Goal: Find specific page/section: Find specific page/section

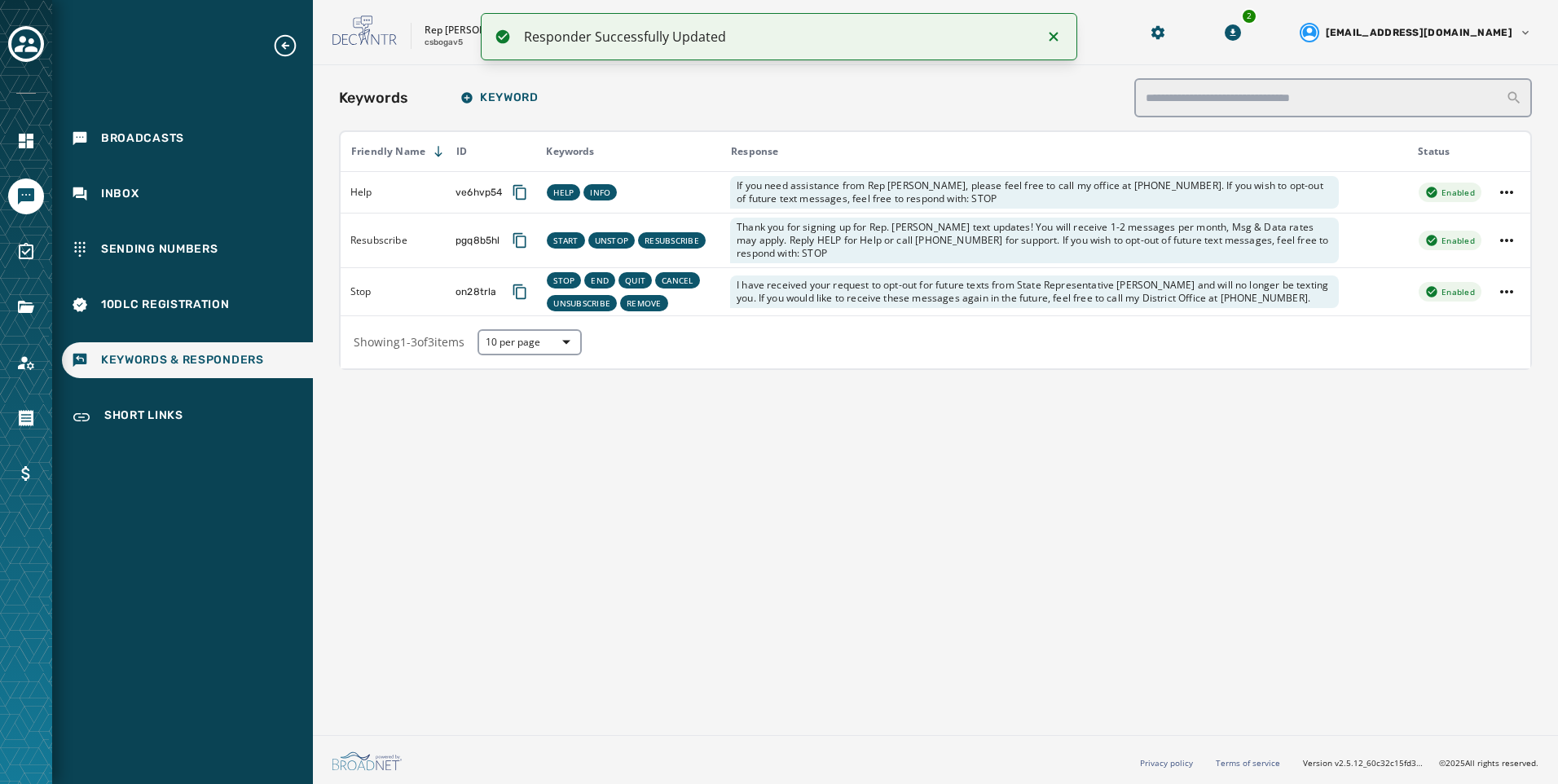
click at [720, 437] on div "Keywords Keyword Friendly Name ID Keywords Response Status Help ve6hvp54 HELP I…" at bounding box center [935, 397] width 1245 height 663
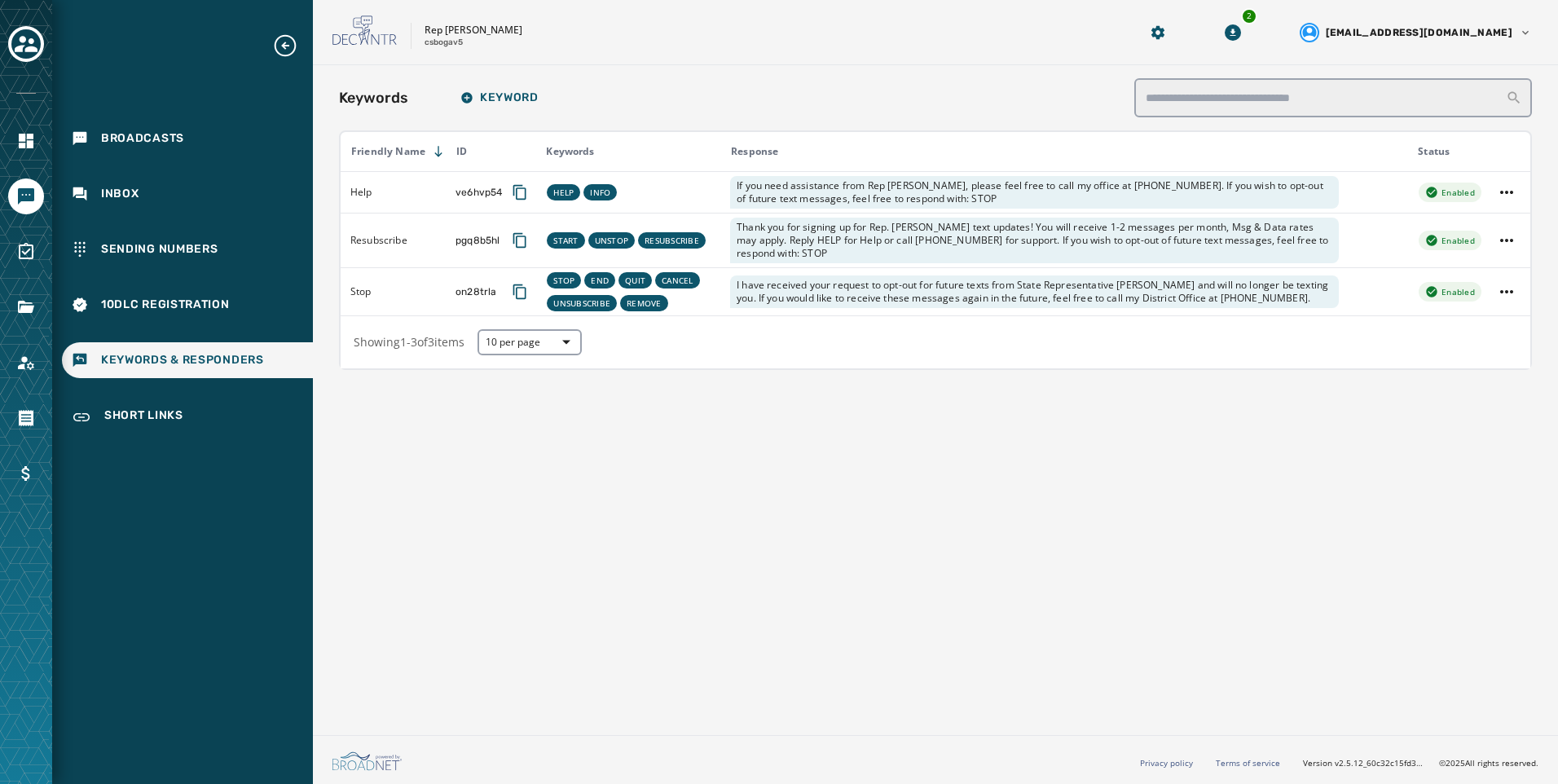
click at [43, 36] on div at bounding box center [26, 45] width 36 height 37
click at [42, 36] on button "Toggle account select drawer" at bounding box center [26, 44] width 36 height 36
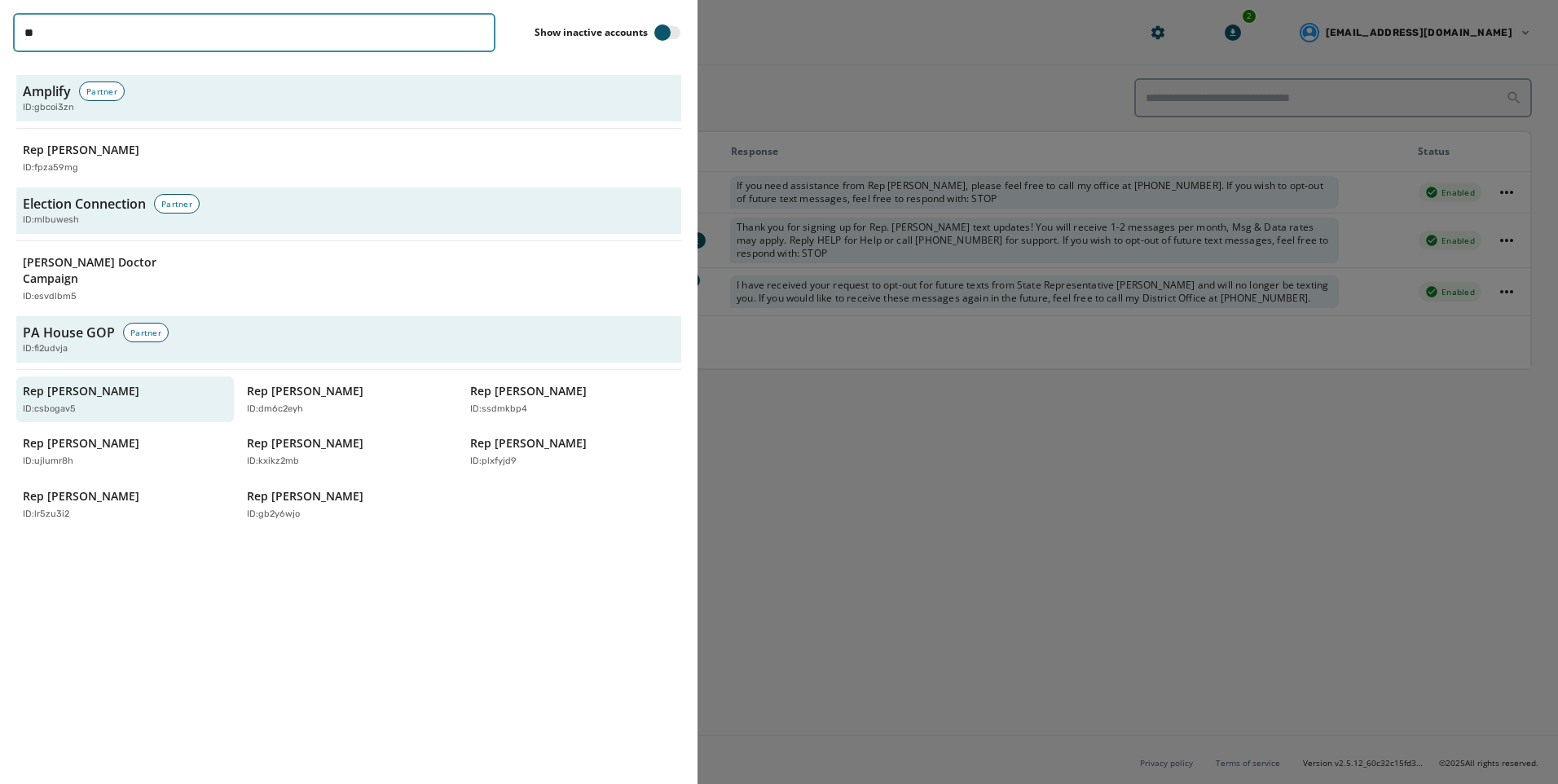
click at [484, 31] on input "**" at bounding box center [254, 32] width 483 height 39
click at [479, 34] on input "**" at bounding box center [254, 32] width 483 height 39
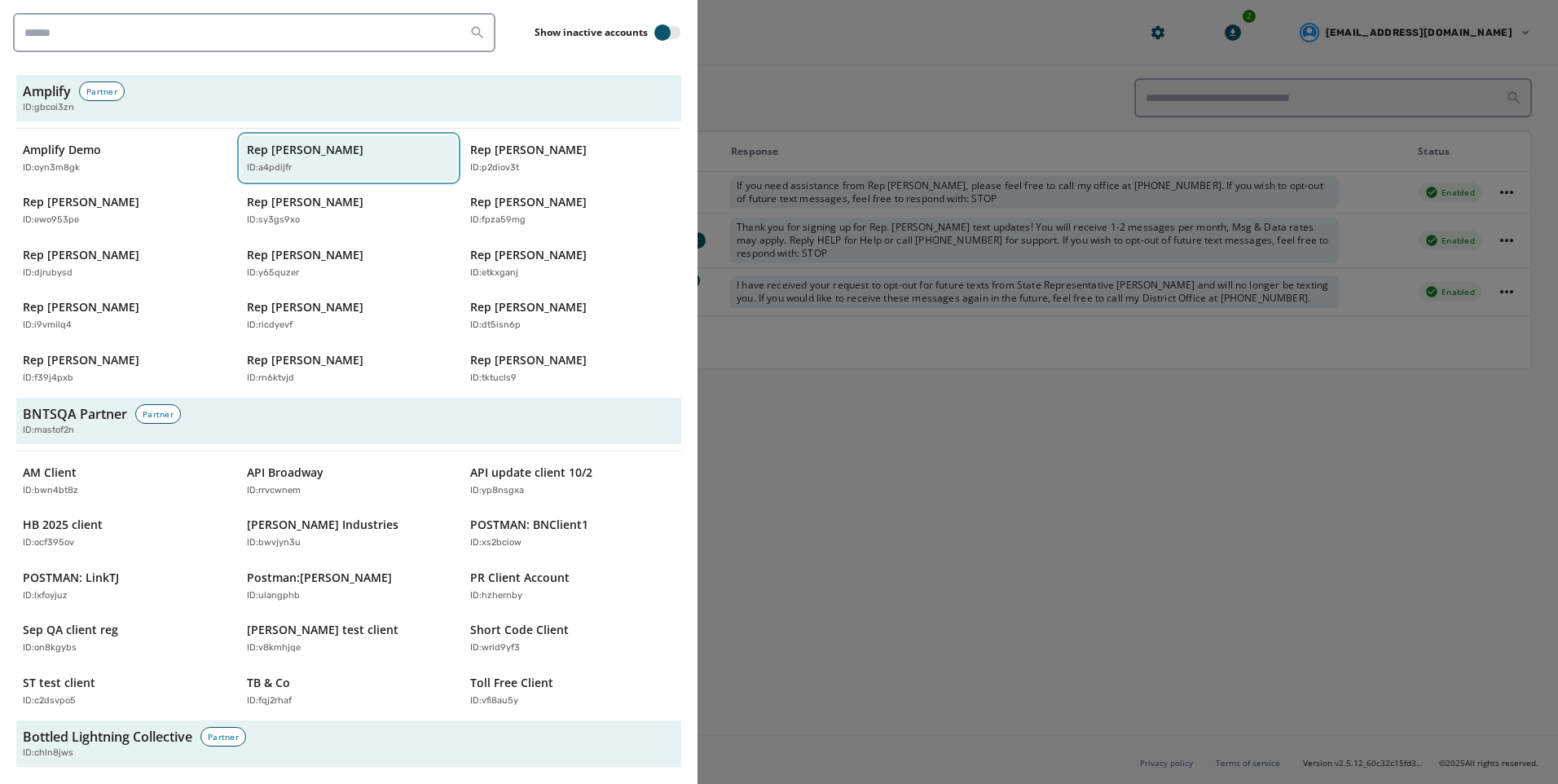
click at [326, 156] on p "Rep [PERSON_NAME]" at bounding box center [305, 149] width 116 height 16
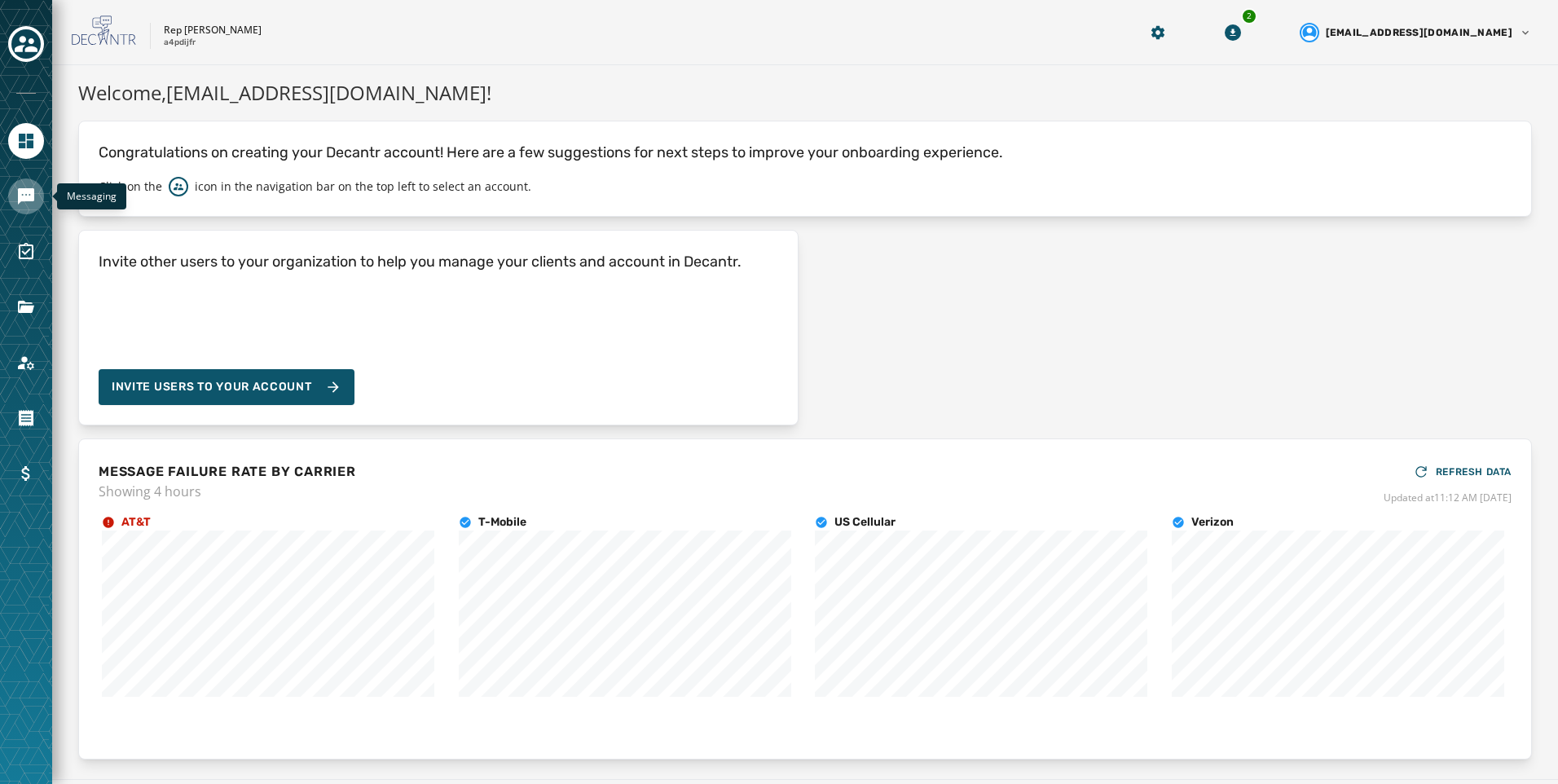
click at [30, 202] on icon "Navigate to Messaging" at bounding box center [25, 196] width 20 height 20
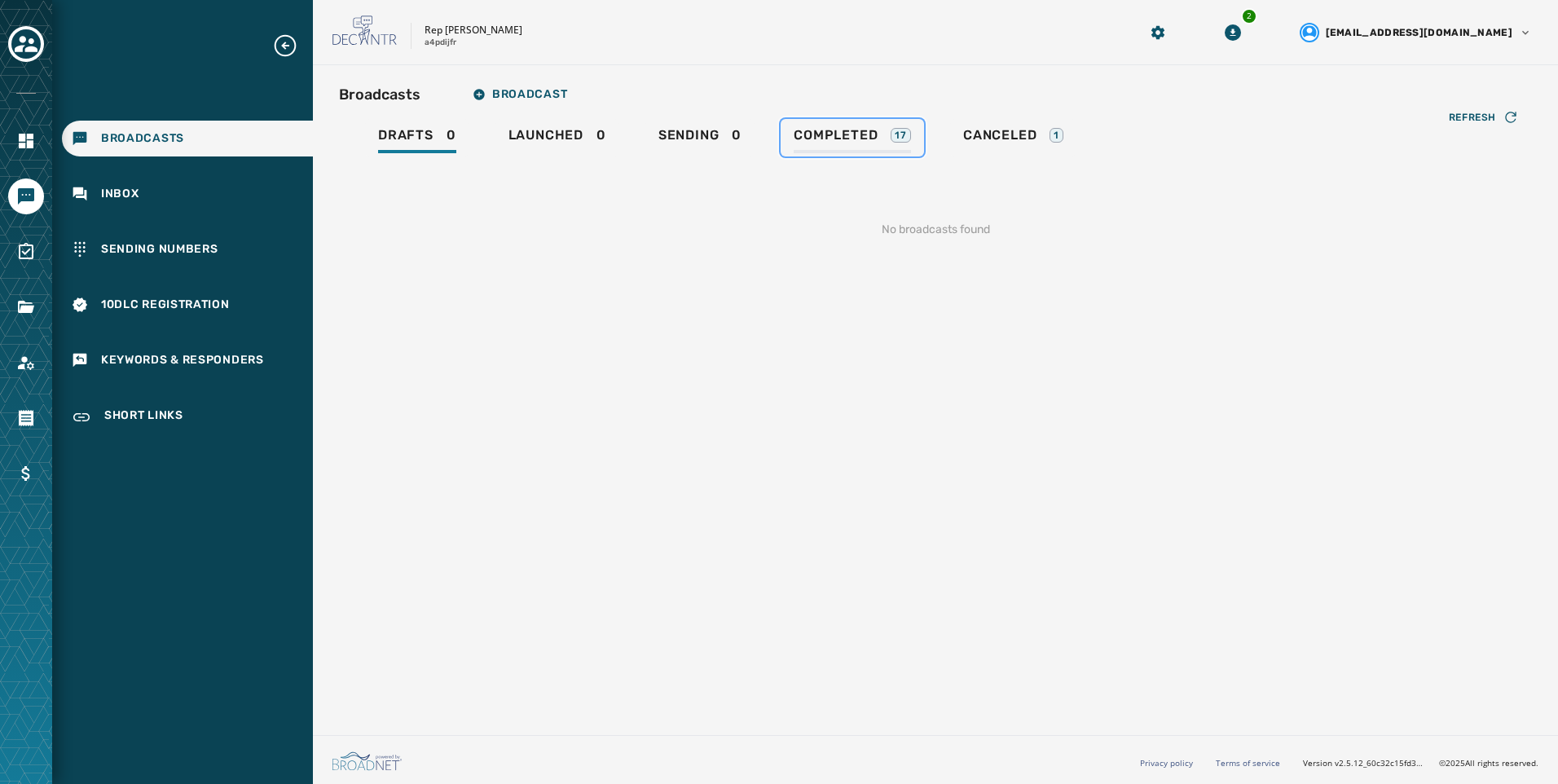
click at [831, 147] on div "Completed 17" at bounding box center [852, 140] width 117 height 26
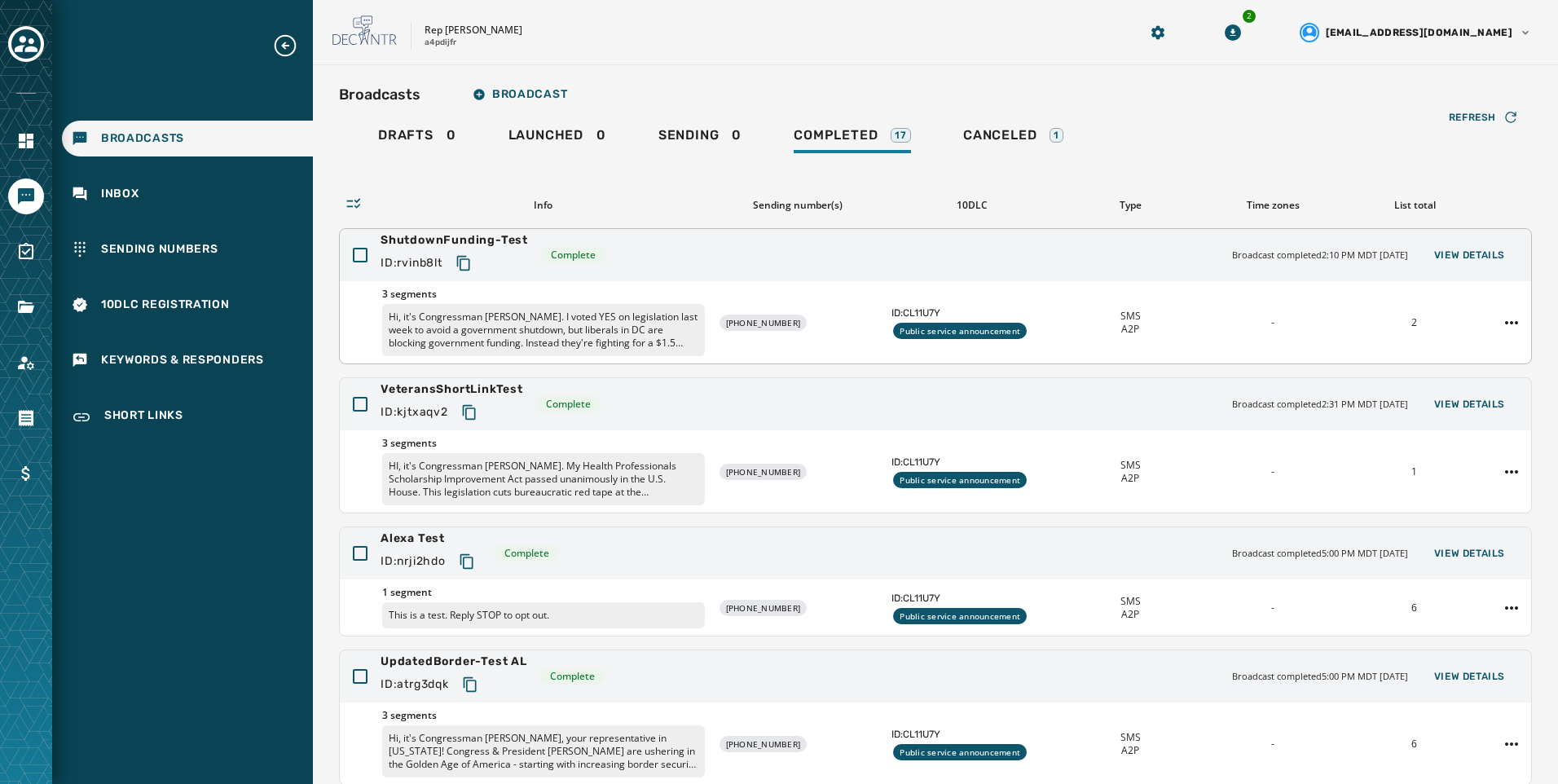
click at [584, 308] on p "Hi, it's Congressman [PERSON_NAME]. I voted YES on legislation last week to avo…" at bounding box center [544, 330] width 323 height 52
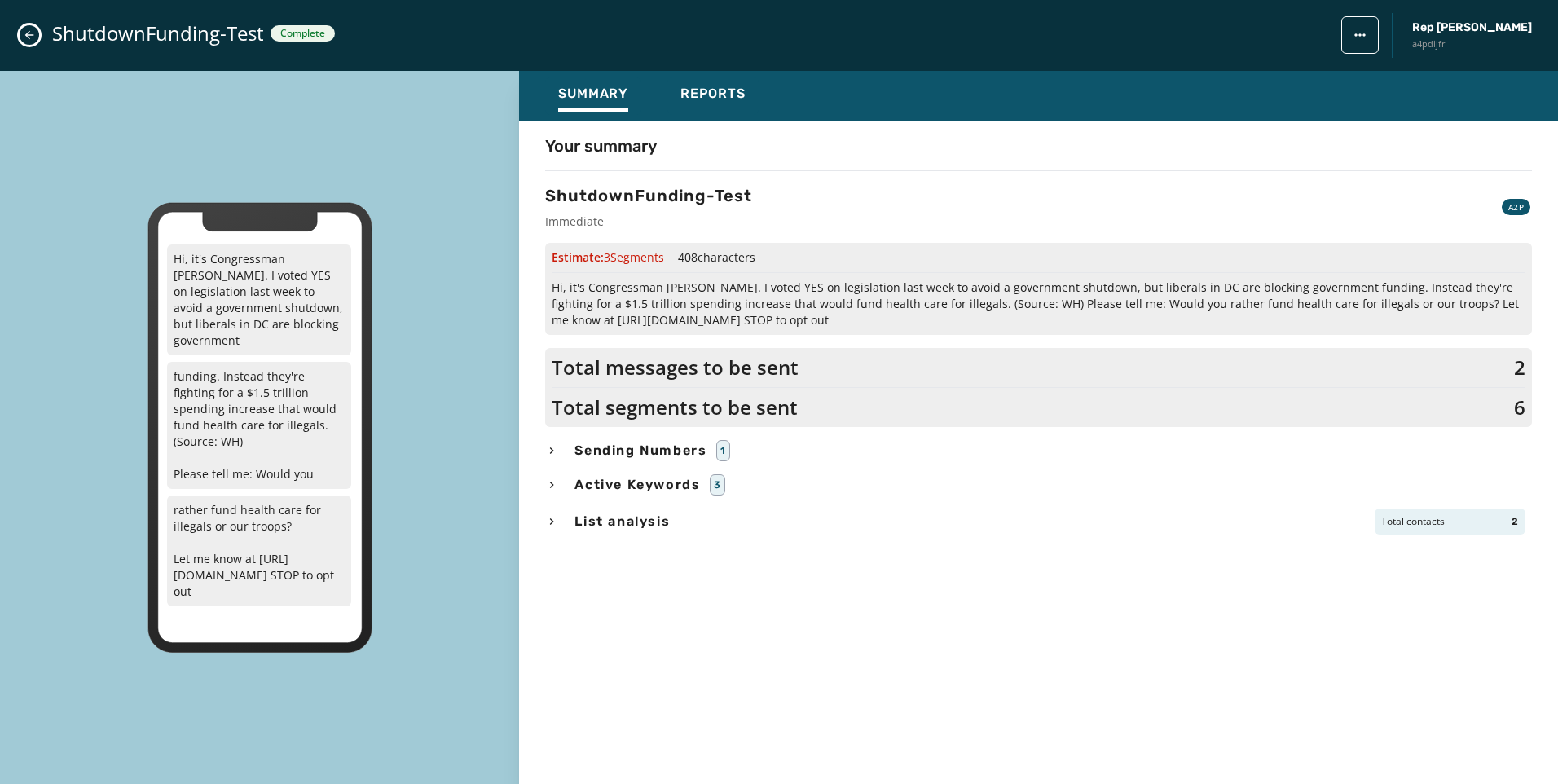
click at [30, 31] on icon "Close admin drawer" at bounding box center [29, 35] width 13 height 13
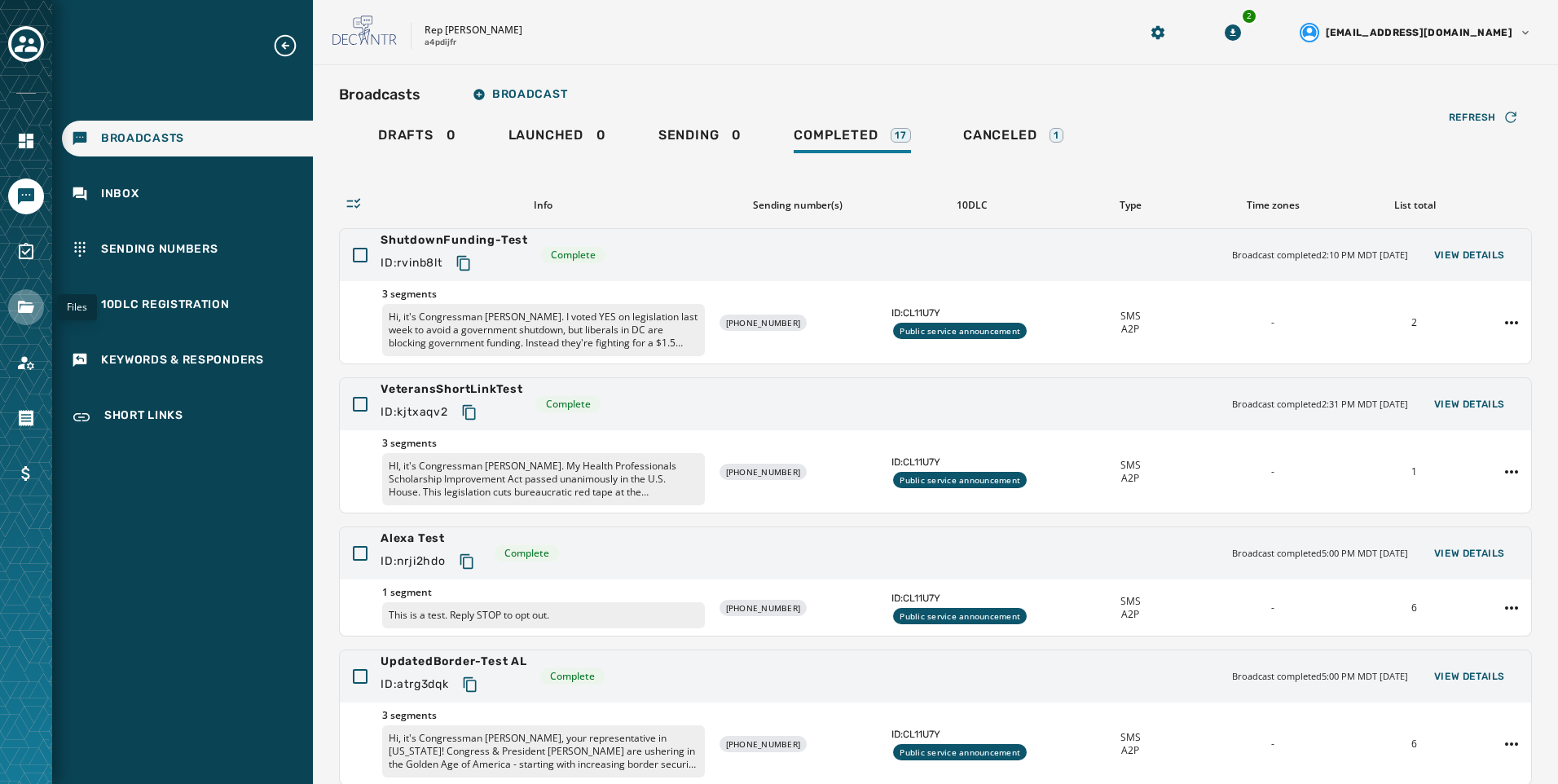
click at [34, 303] on icon "Navigate to Files" at bounding box center [25, 307] width 20 height 20
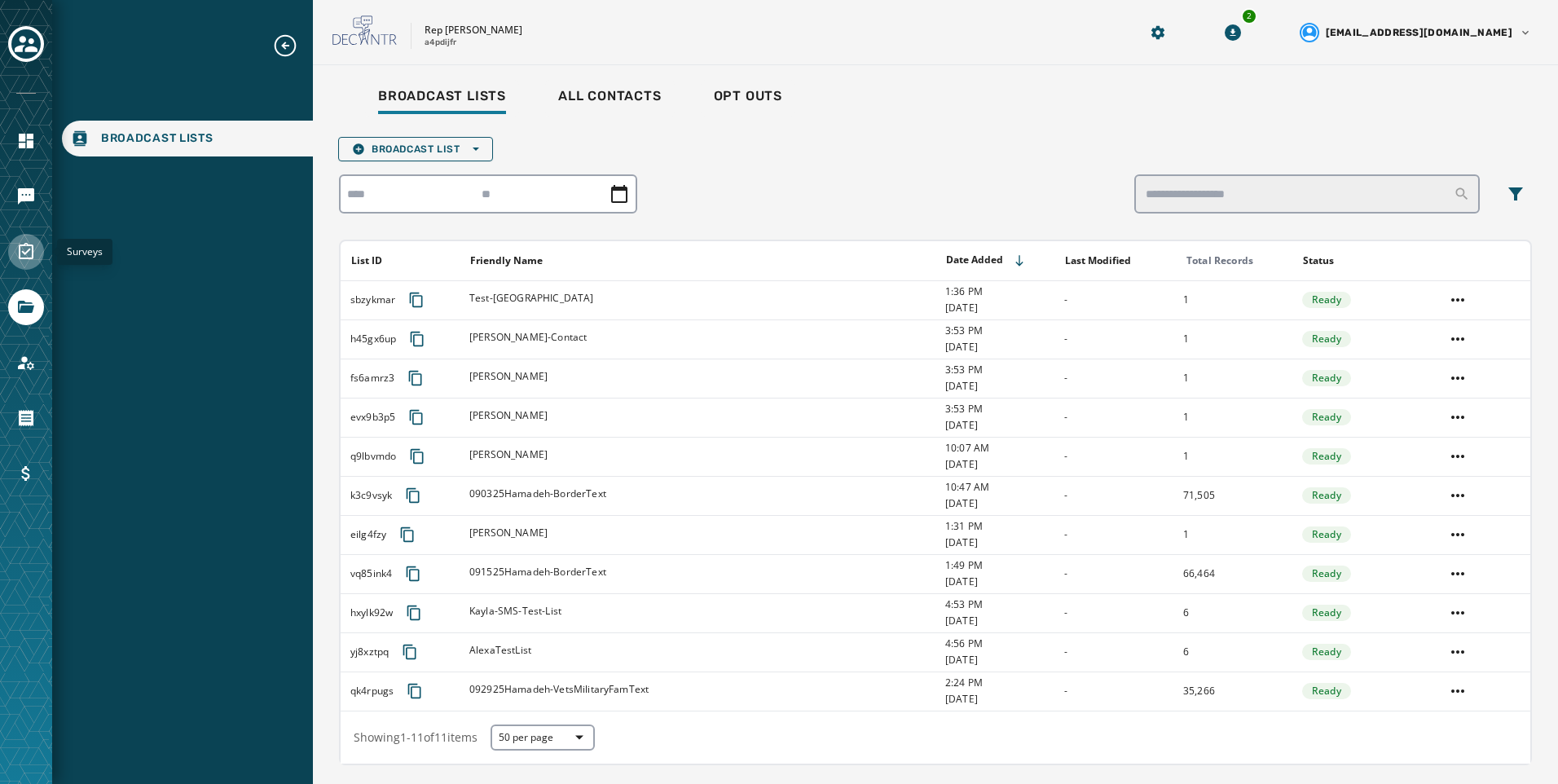
click at [38, 240] on link "Navigate to Surveys" at bounding box center [26, 251] width 36 height 36
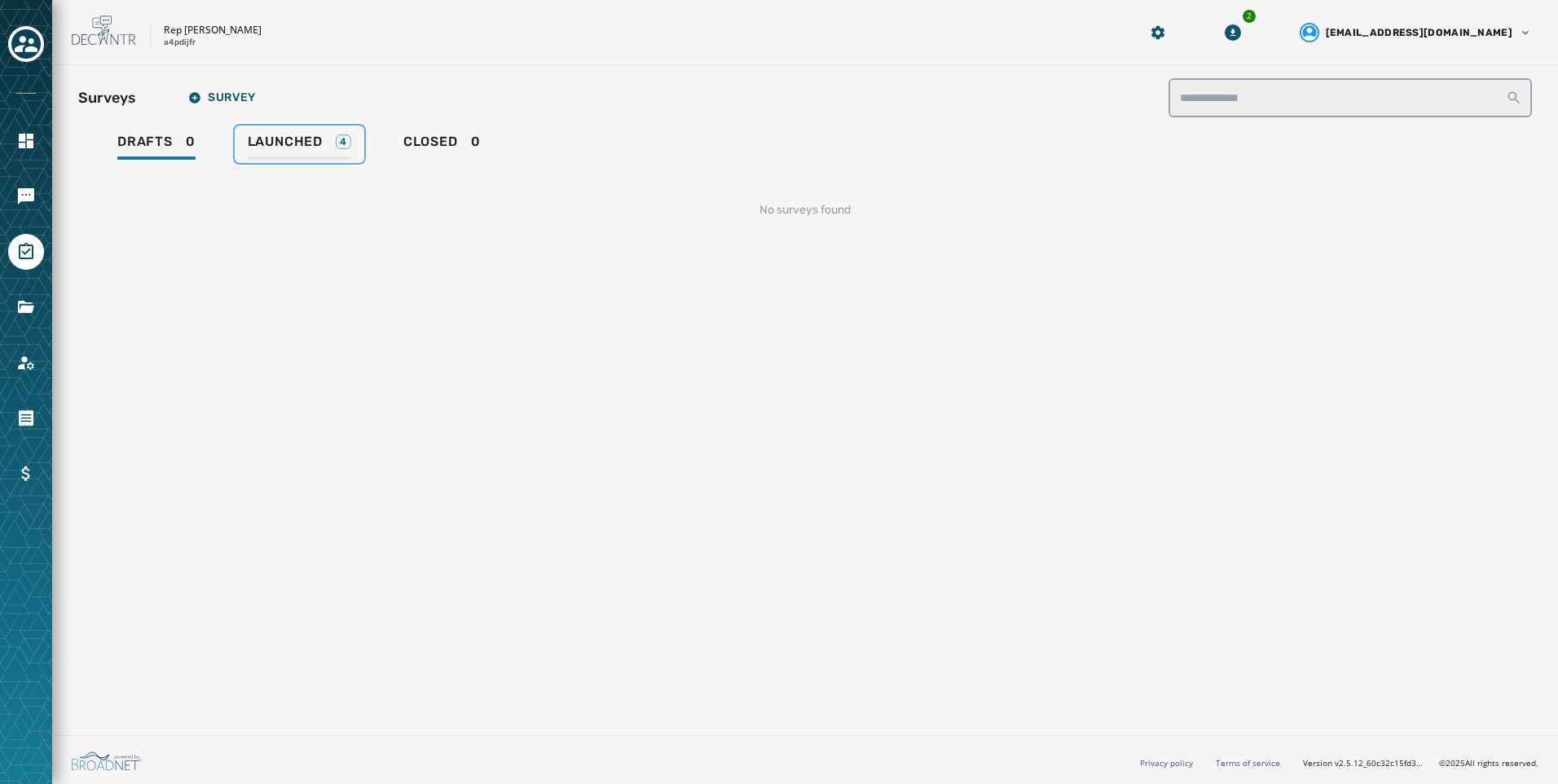
click at [335, 150] on div "Launched 4" at bounding box center [300, 146] width 104 height 26
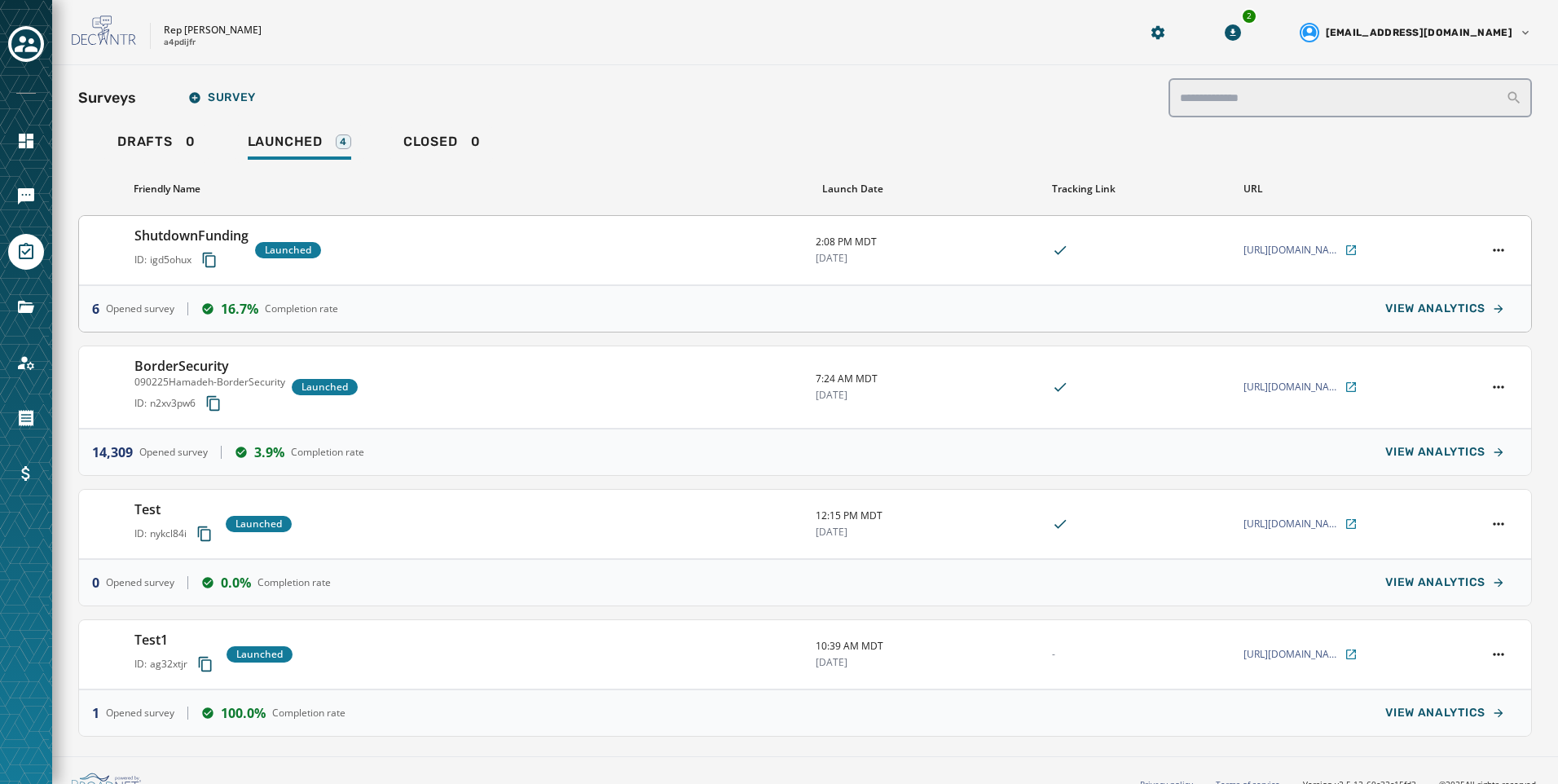
click at [597, 247] on div "ShutdownFunding ID: igd5ohux Launched" at bounding box center [468, 251] width 669 height 49
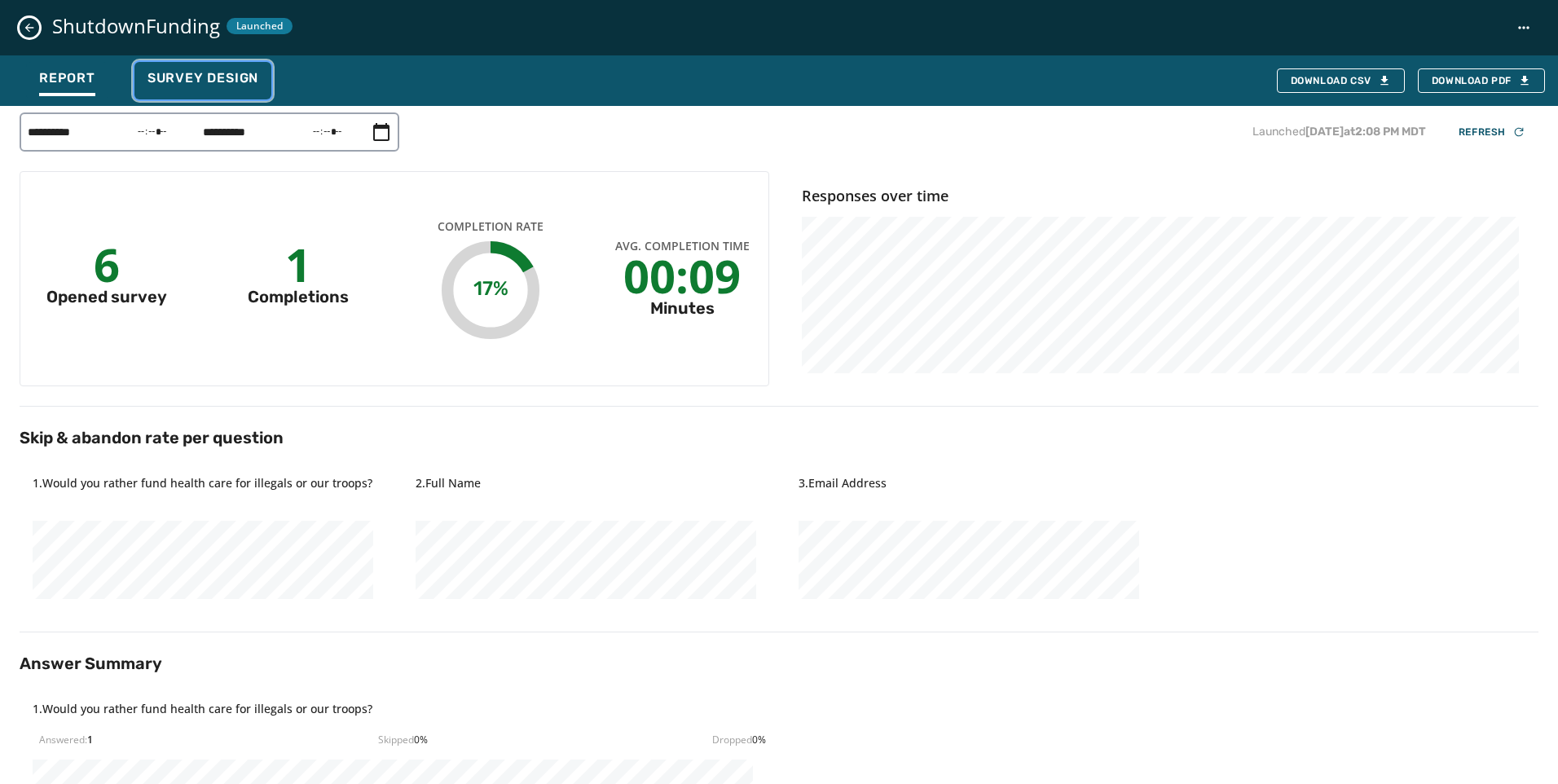
click at [250, 82] on span "Survey Design" at bounding box center [203, 77] width 110 height 16
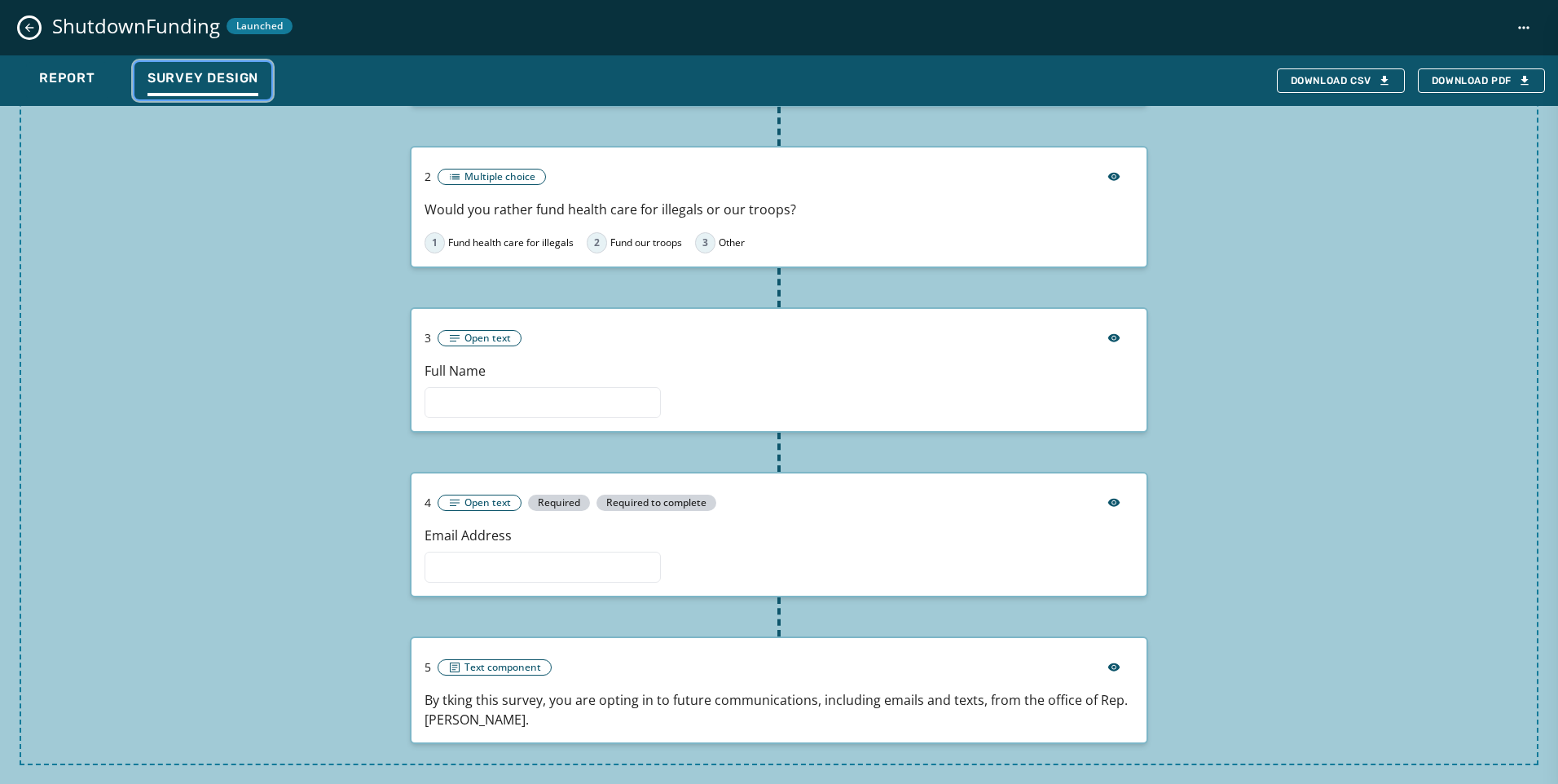
scroll to position [262, 0]
click at [37, 33] on div "ShutdownFunding Launched" at bounding box center [779, 27] width 1558 height 55
click at [33, 25] on icon "Close survey details drawer" at bounding box center [29, 27] width 13 height 13
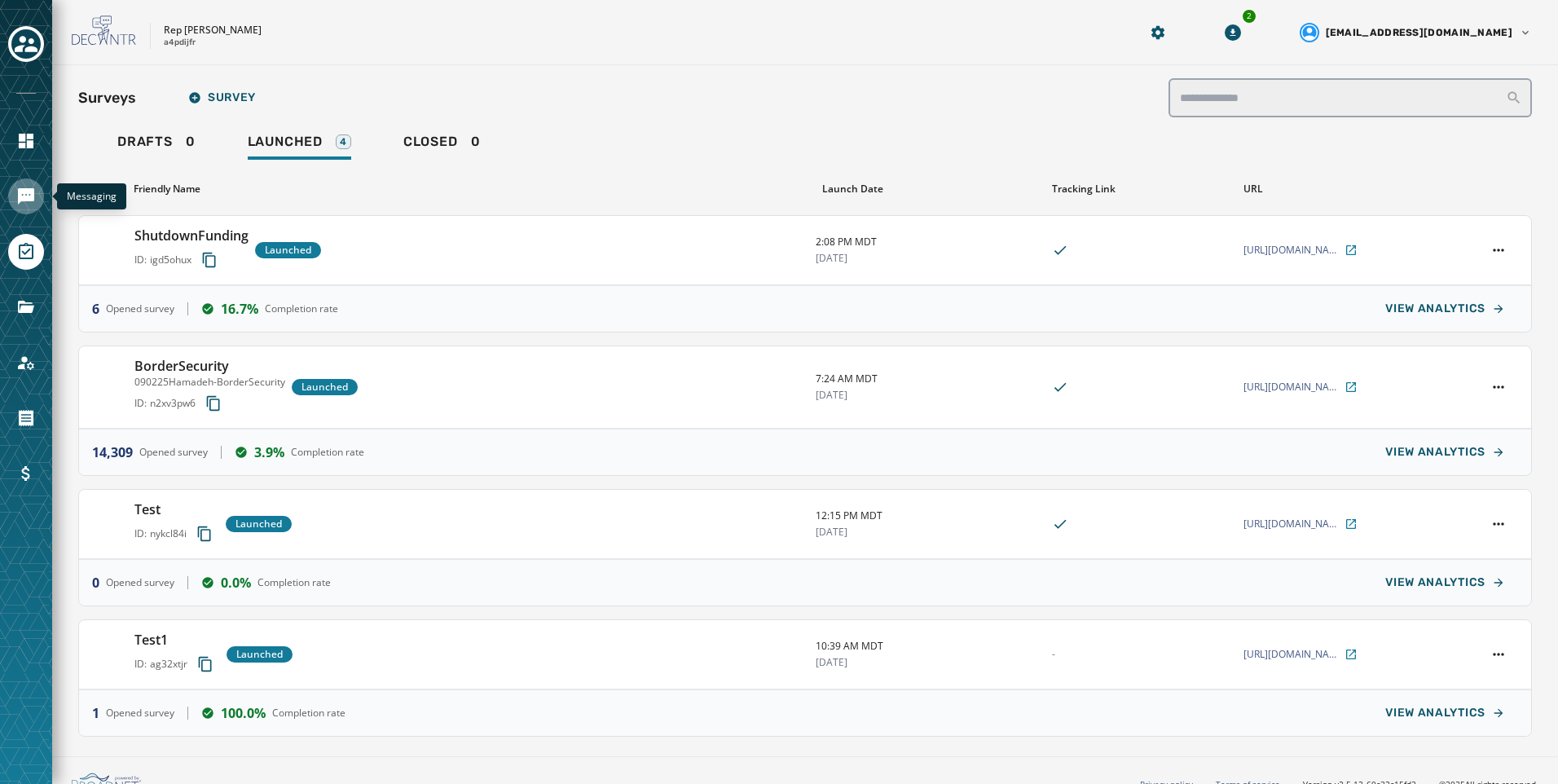
click at [32, 193] on icon "Navigate to Messaging" at bounding box center [25, 196] width 16 height 16
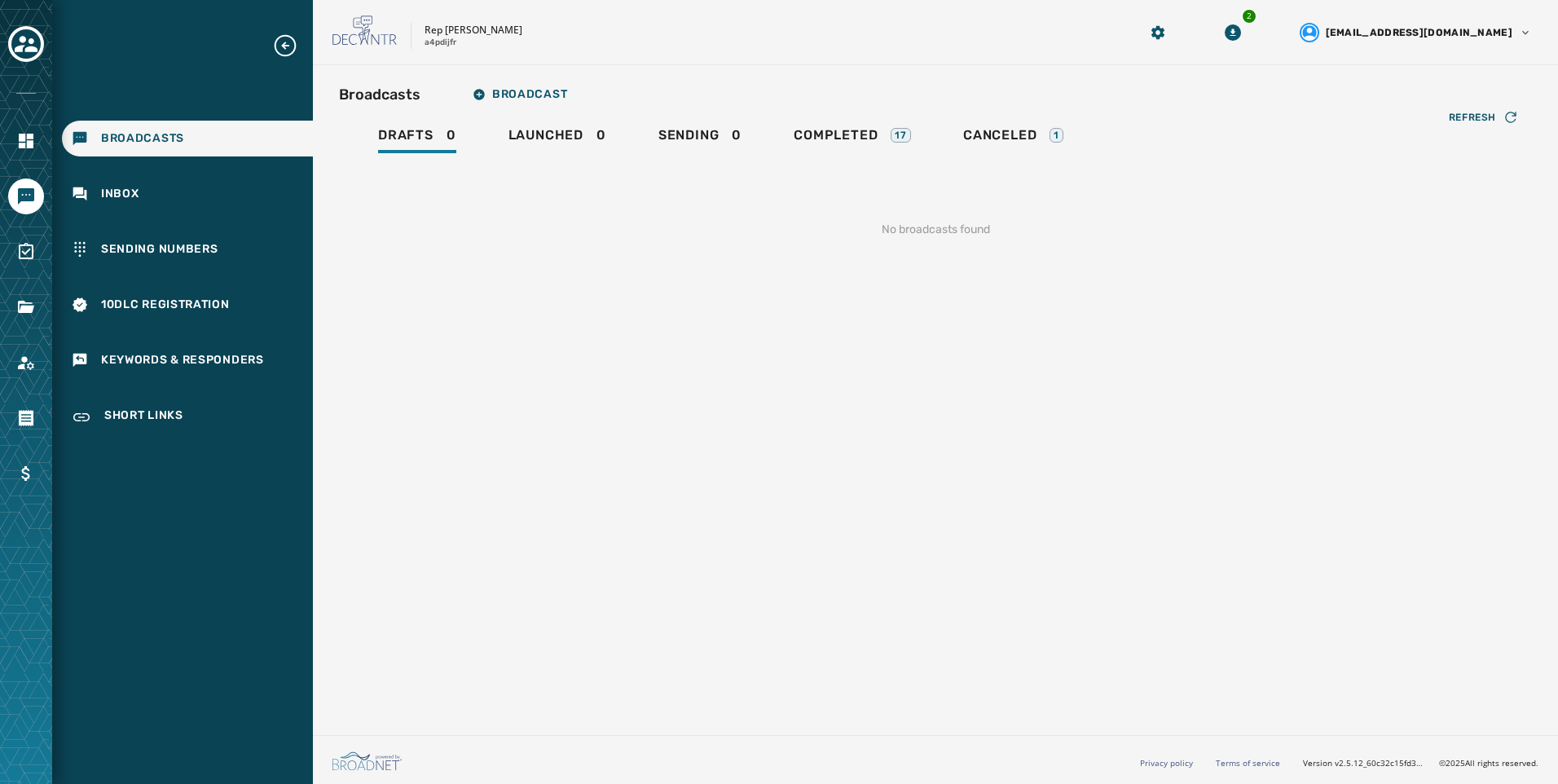
click at [773, 145] on div "Drafts 0 Launched 0 Sending 0 Completed 17 Canceled 1" at bounding box center [935, 138] width 1193 height 37
click at [870, 149] on div "Completed 17" at bounding box center [852, 140] width 117 height 26
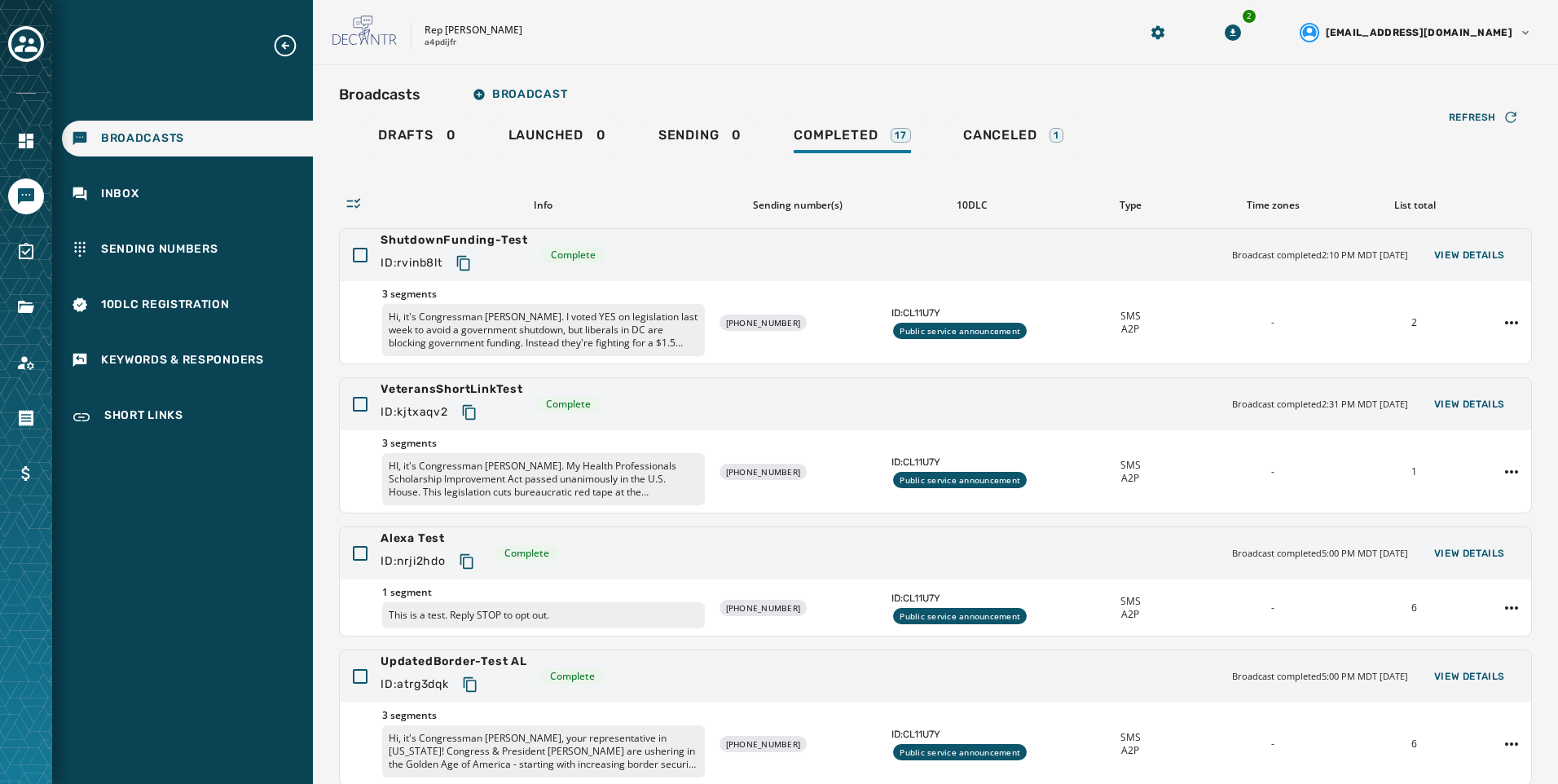
click at [759, 43] on div "Rep [PERSON_NAME] a4pdijfr" at bounding box center [714, 32] width 765 height 34
click at [22, 53] on icon "Toggle account select drawer" at bounding box center [25, 43] width 23 height 23
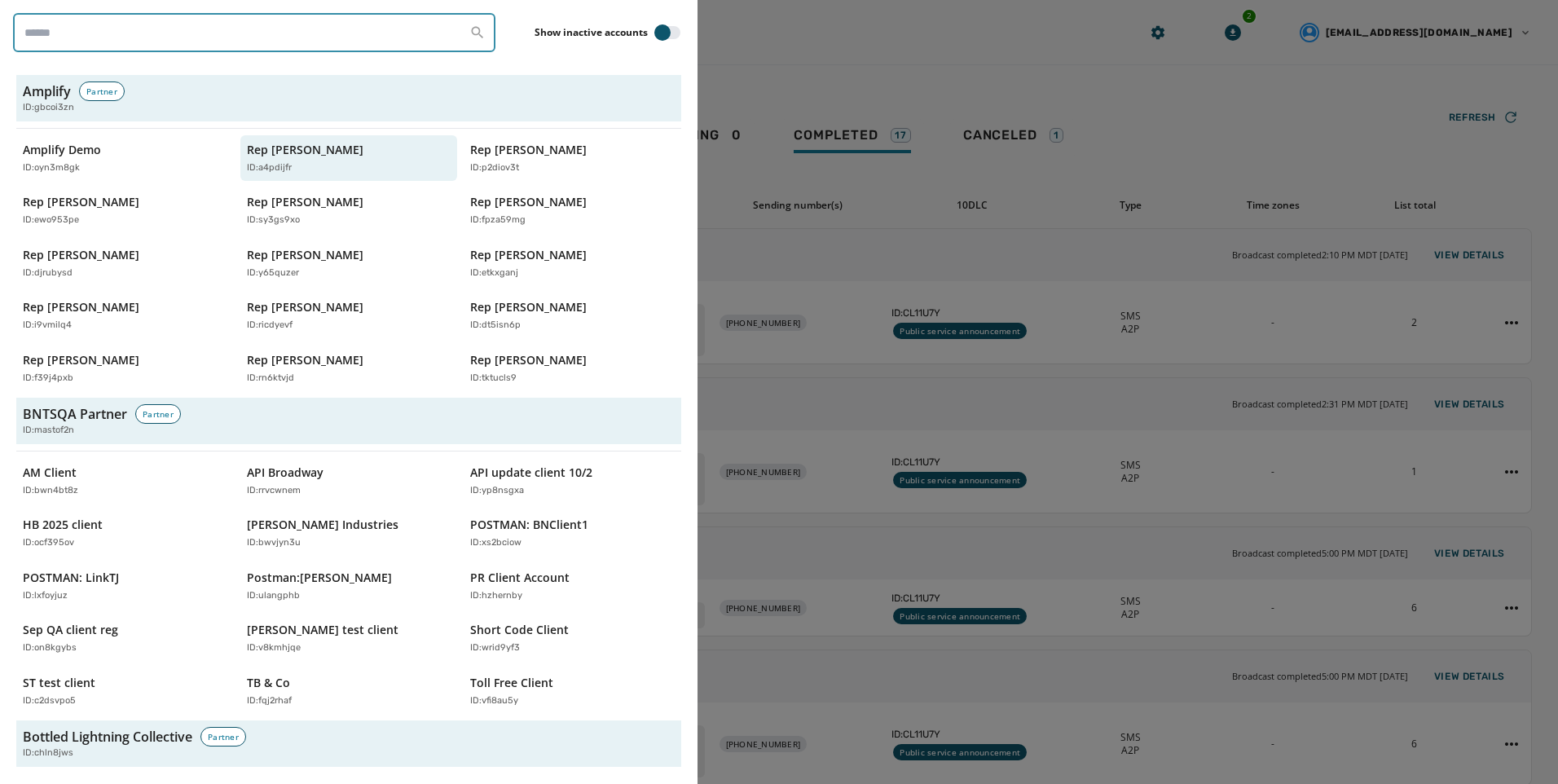
click at [172, 47] on input "search" at bounding box center [254, 32] width 483 height 39
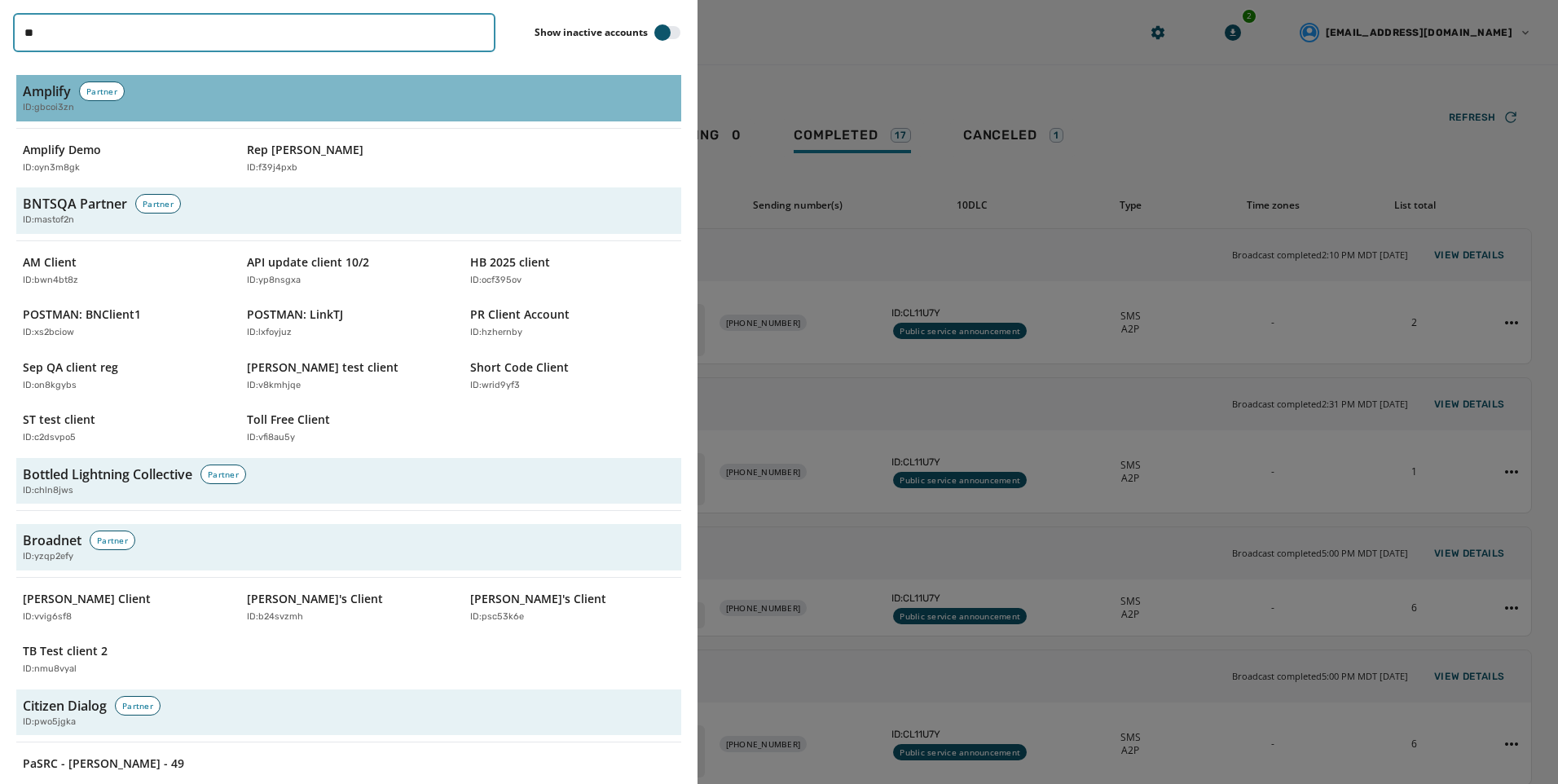
type input "***"
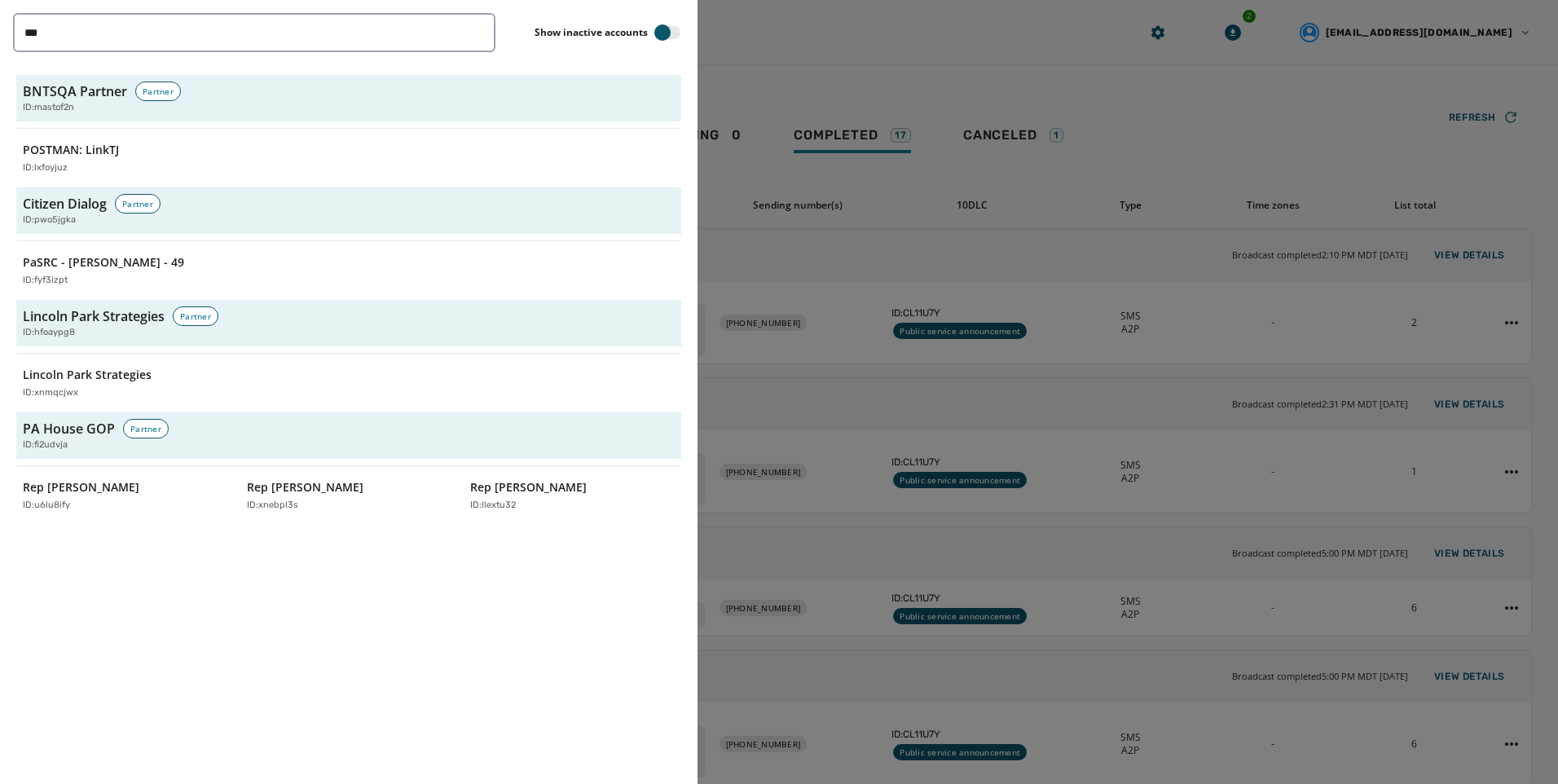
click at [117, 406] on div "BNTSQA Partner Partner ID: mastof2n POSTMAN: LinkTJ ID: lxfoyjuz Citizen Dialog…" at bounding box center [348, 296] width 671 height 450
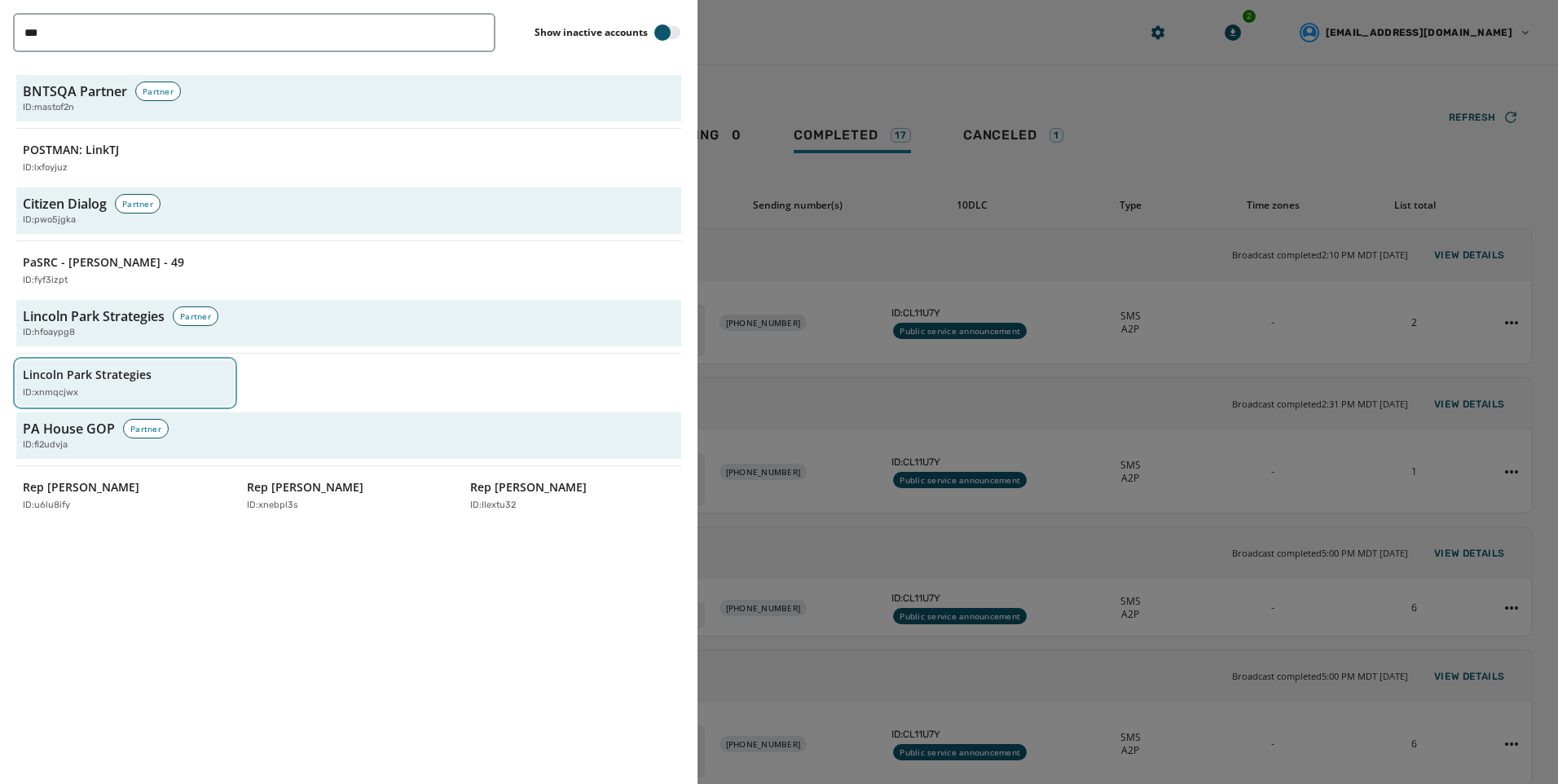
click at [124, 386] on div "ID: xnmqcjwx" at bounding box center [117, 393] width 189 height 14
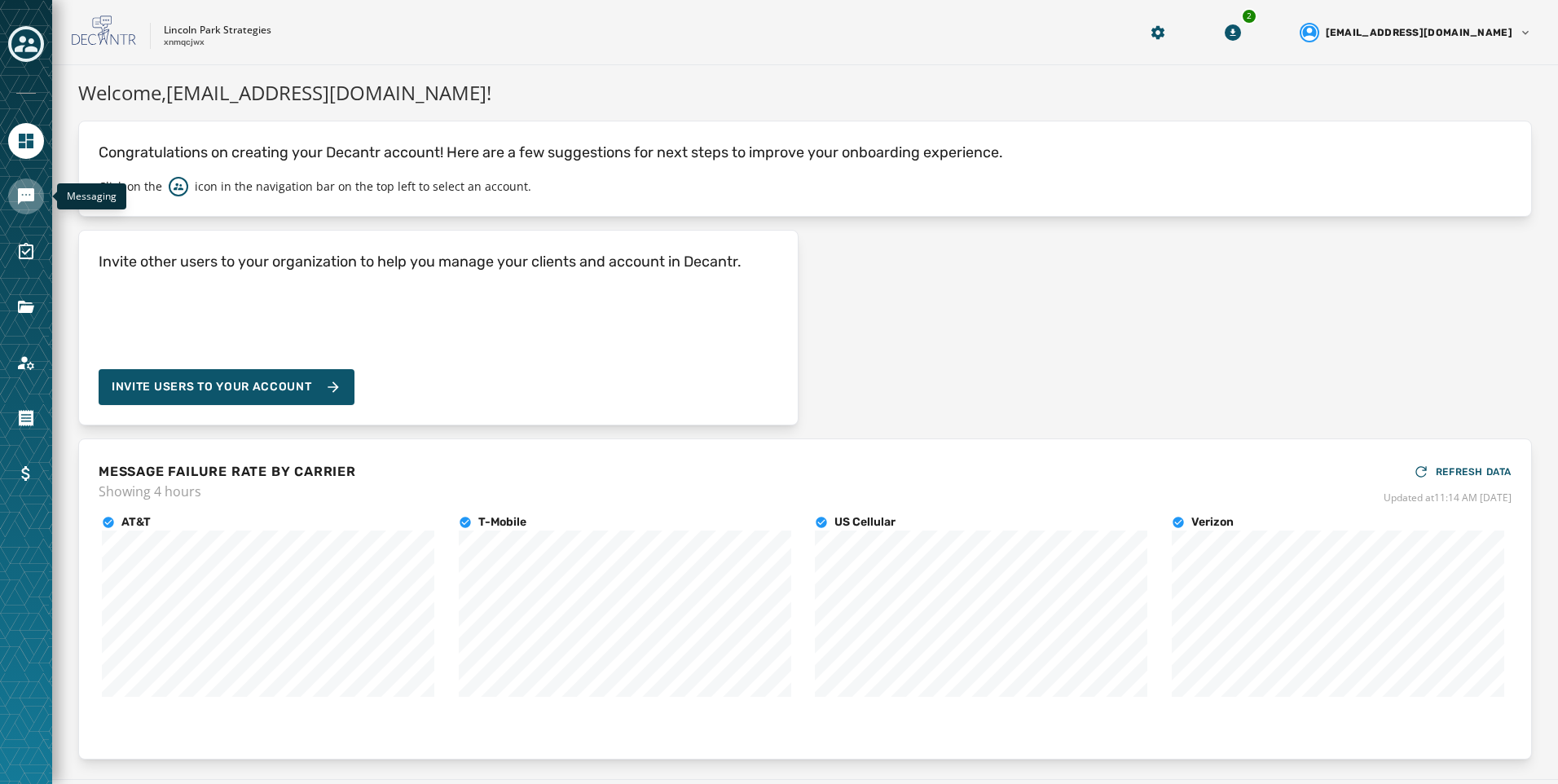
click at [21, 191] on icon "Navigate to Messaging" at bounding box center [25, 196] width 16 height 16
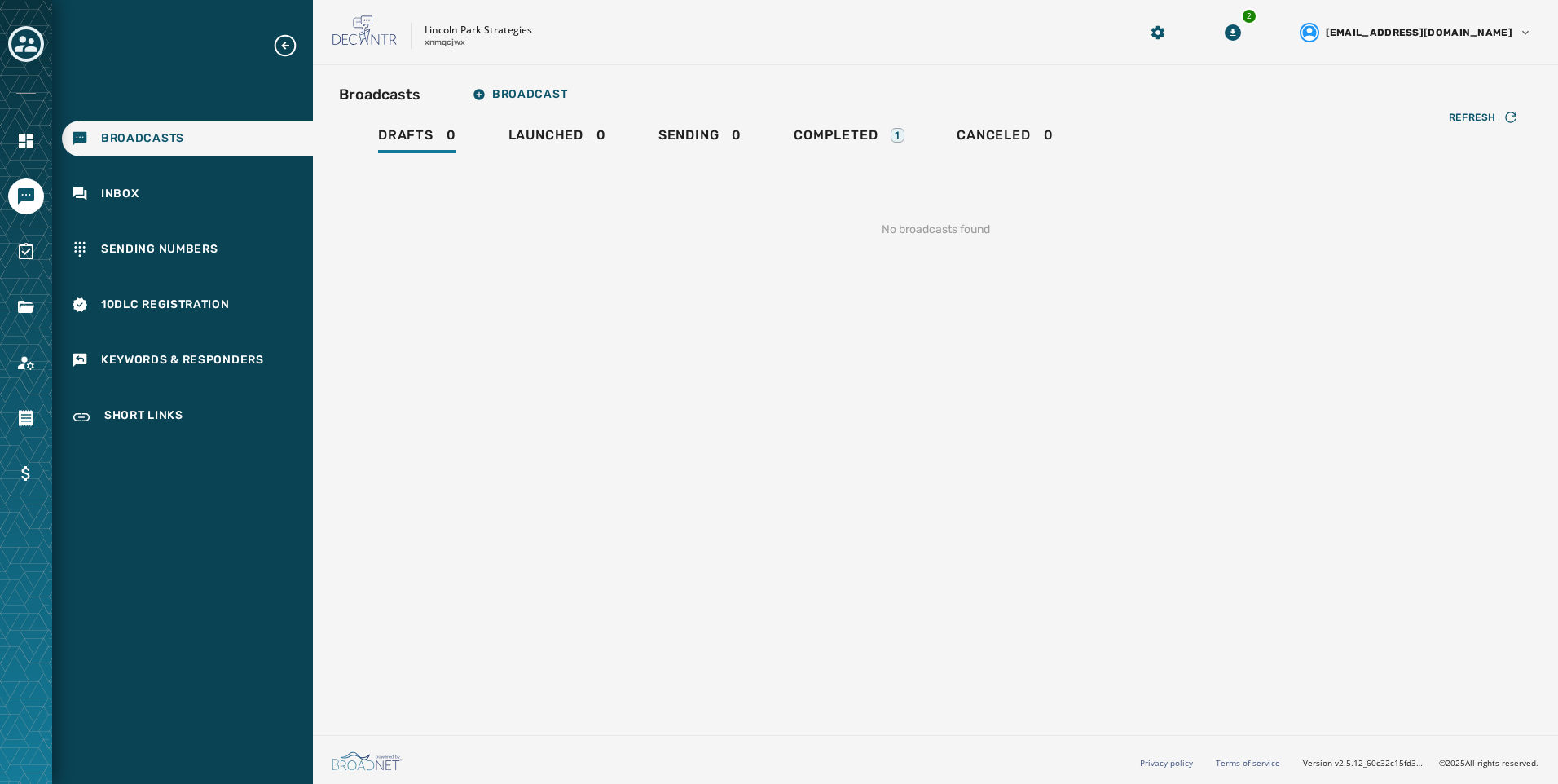
click at [810, 78] on div "Broadcasts Broadcast" at bounding box center [935, 94] width 1193 height 32
drag, startPoint x: 831, startPoint y: 110, endPoint x: 836, endPoint y: 122, distance: 13.0
click at [831, 110] on div "Broadcasts Broadcast" at bounding box center [935, 94] width 1193 height 32
click at [853, 155] on link "Completed 1" at bounding box center [849, 138] width 137 height 37
